Goal: Find specific fact

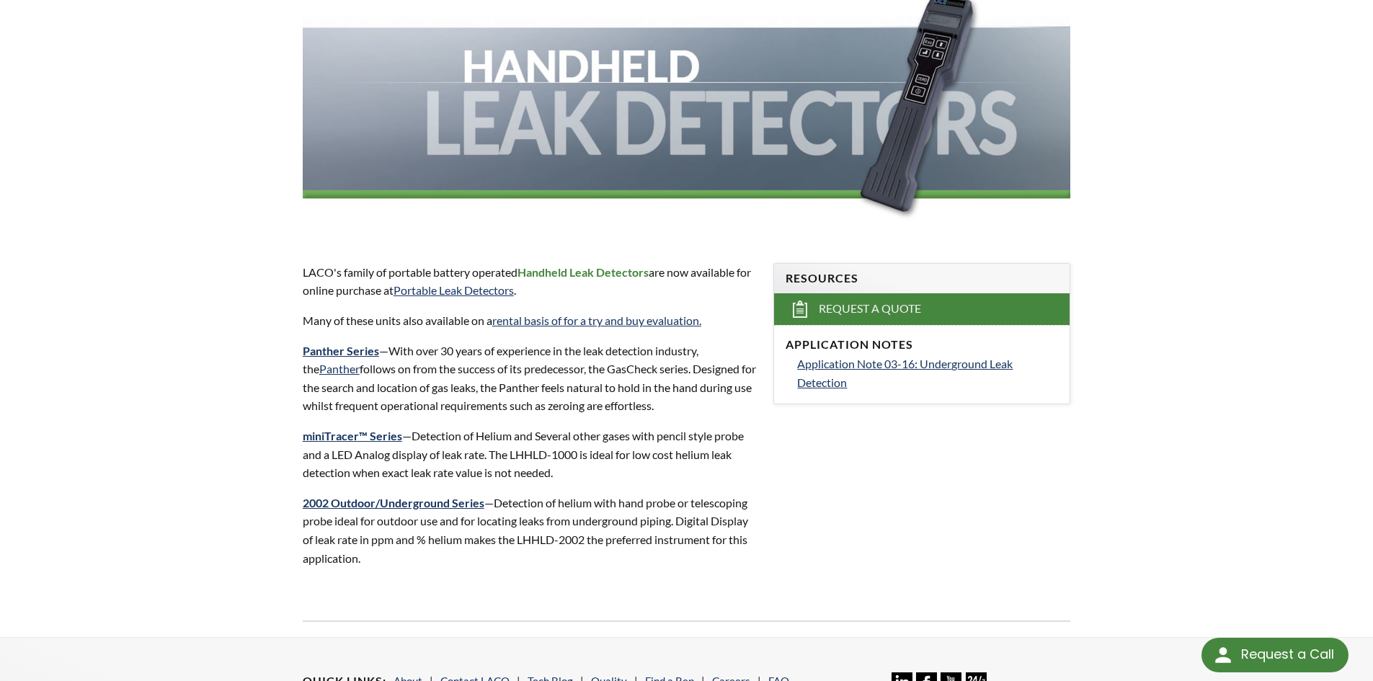
scroll to position [99, 0]
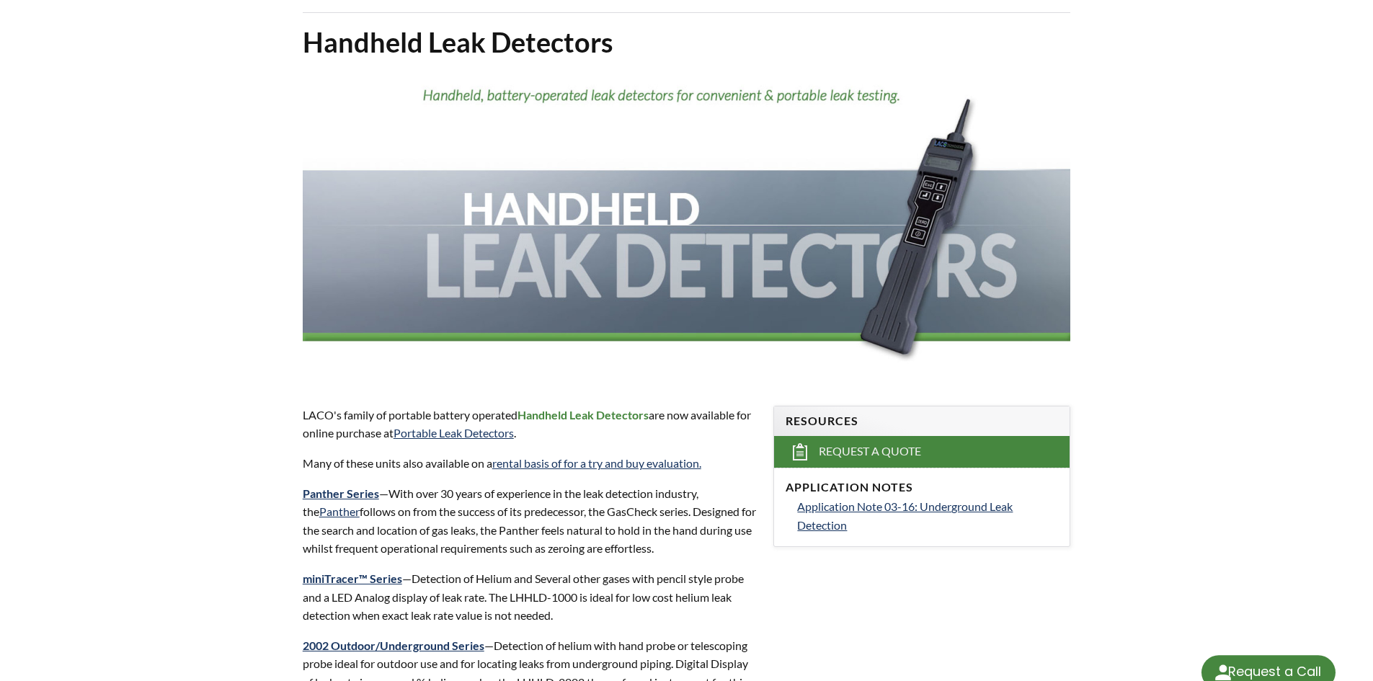
select select "Language Translate Widget"
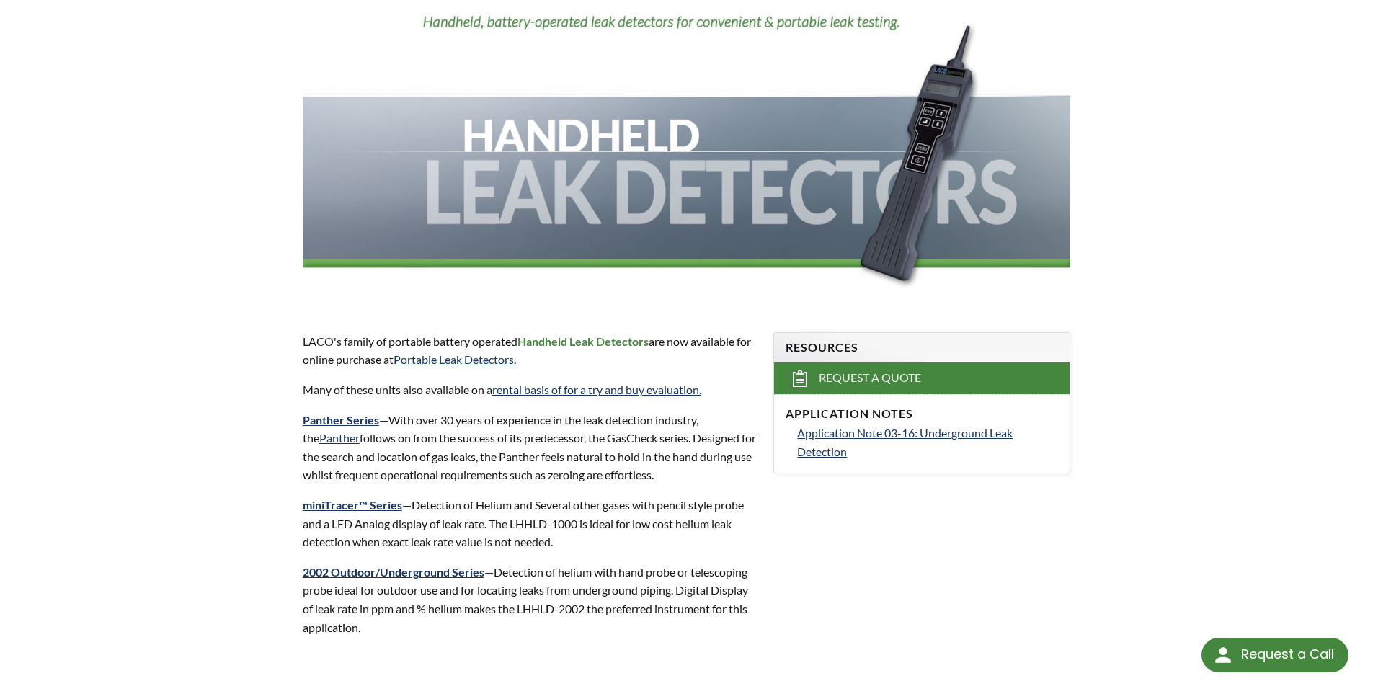
scroll to position [171, 0]
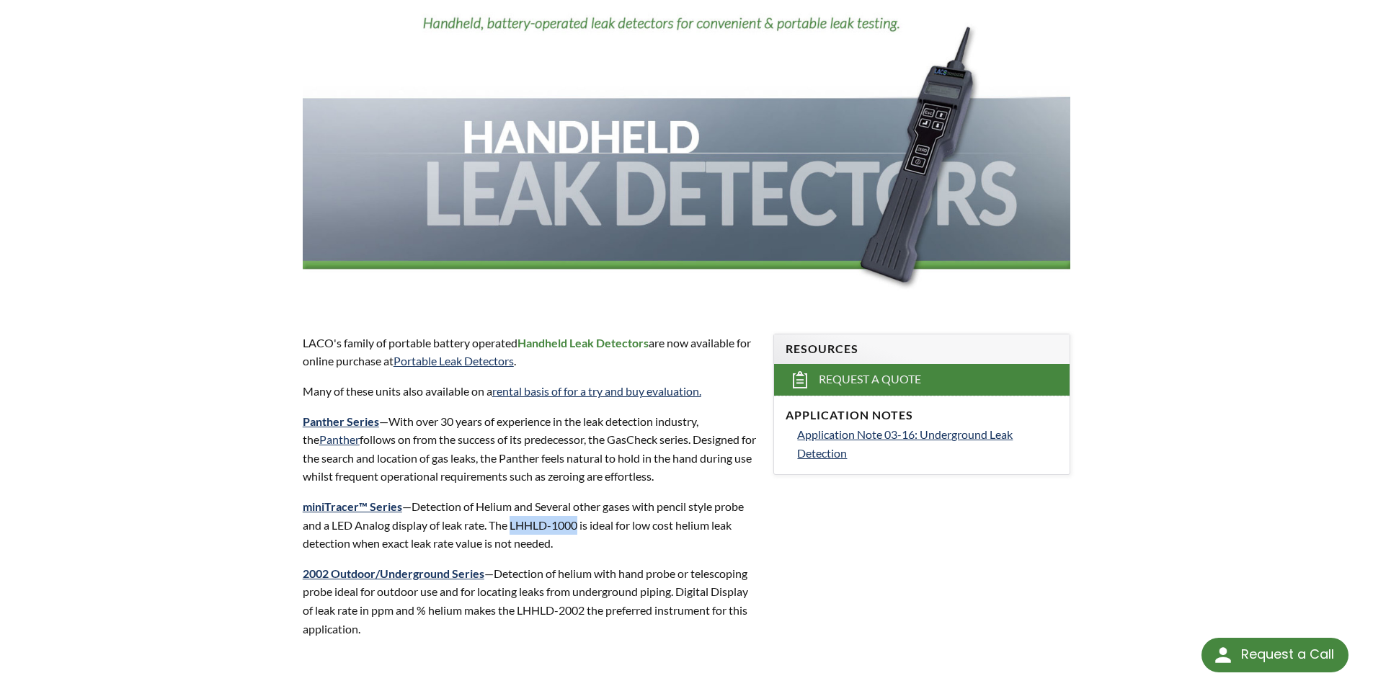
drag, startPoint x: 513, startPoint y: 526, endPoint x: 578, endPoint y: 523, distance: 65.0
click at [578, 523] on p "miniTracer™ Series —Detection of Helium and Several other gases with pencil sty…" at bounding box center [530, 525] width 454 height 56
copy p "LHHLD-1000"
